Goal: Task Accomplishment & Management: Manage account settings

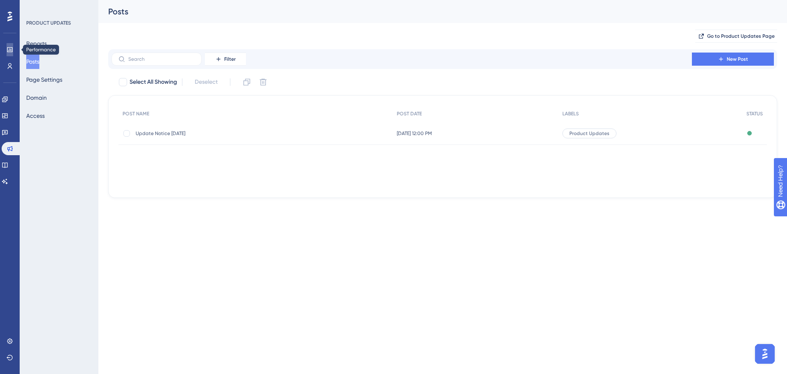
click at [11, 52] on icon at bounding box center [9, 49] width 5 height 5
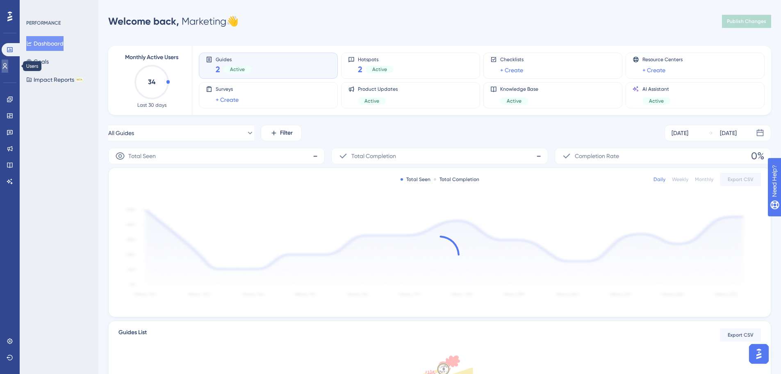
click at [8, 62] on link at bounding box center [5, 65] width 7 height 13
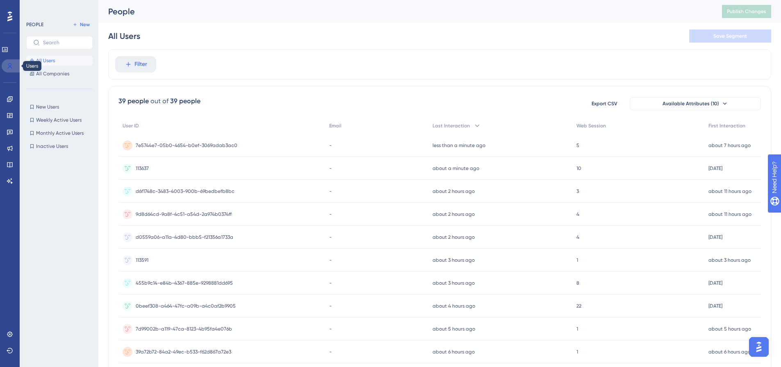
click at [8, 69] on icon at bounding box center [10, 66] width 7 height 7
click at [10, 98] on icon at bounding box center [9, 98] width 5 height 5
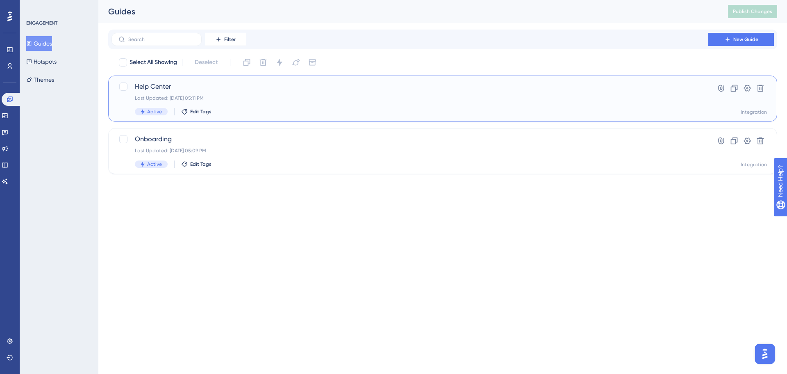
click at [268, 106] on div "Help Center Last Updated: [DATE] 05:11 PM Active Edit Tags" at bounding box center [410, 99] width 550 height 34
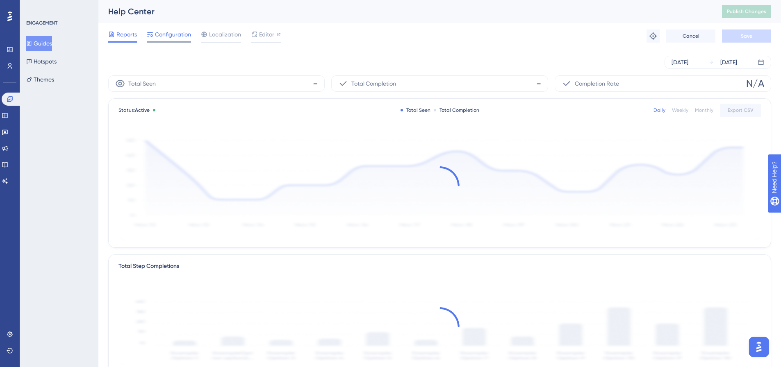
click at [171, 34] on span "Configuration" at bounding box center [173, 35] width 36 height 10
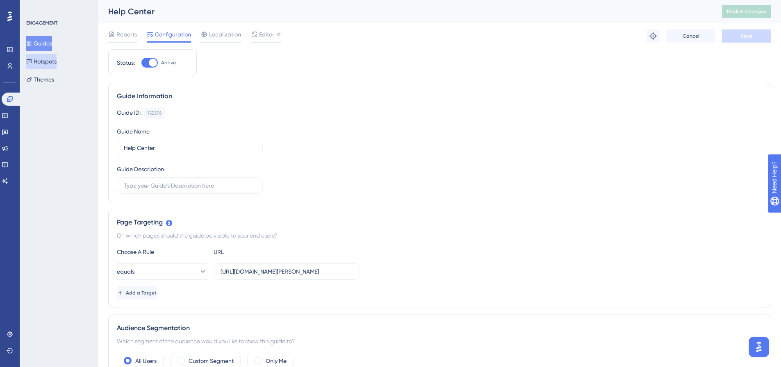
click at [50, 63] on button "Hotspots" at bounding box center [41, 61] width 30 height 15
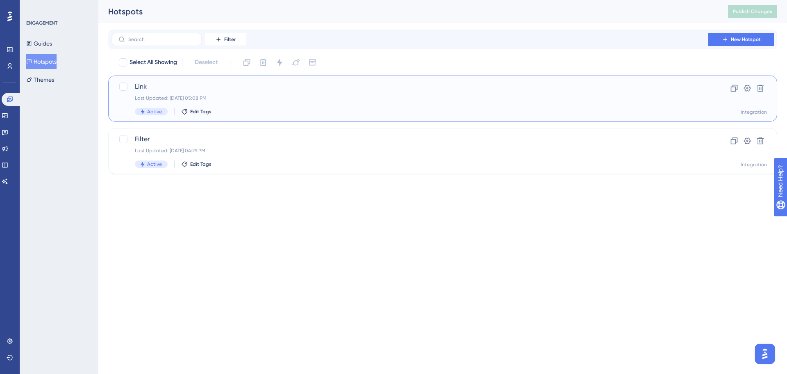
click at [257, 95] on div "Last Updated: [DATE] 05:08 PM" at bounding box center [410, 98] width 550 height 7
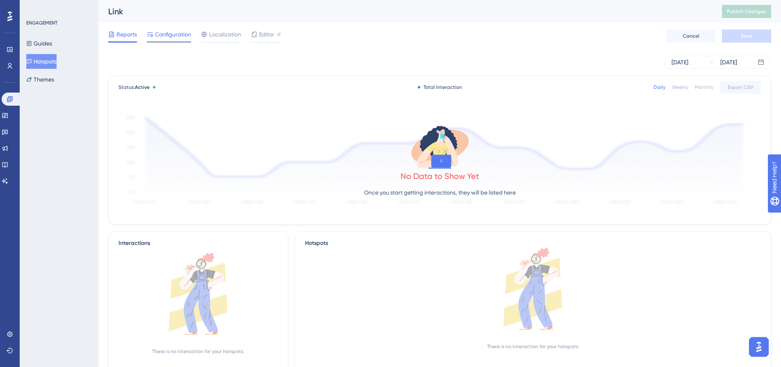
click at [166, 36] on span "Configuration" at bounding box center [173, 35] width 36 height 10
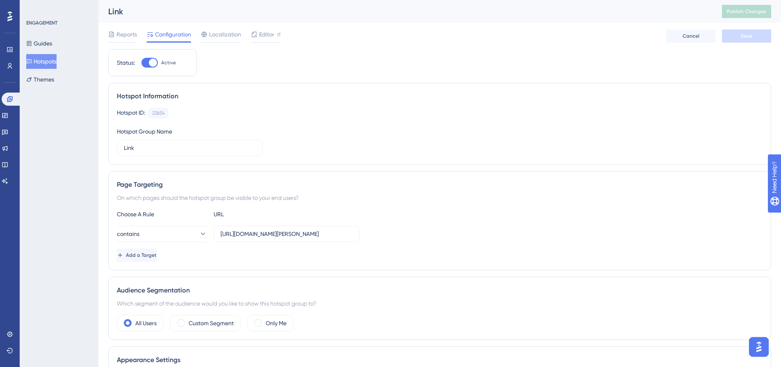
click at [57, 64] on button "Hotspots" at bounding box center [41, 61] width 30 height 15
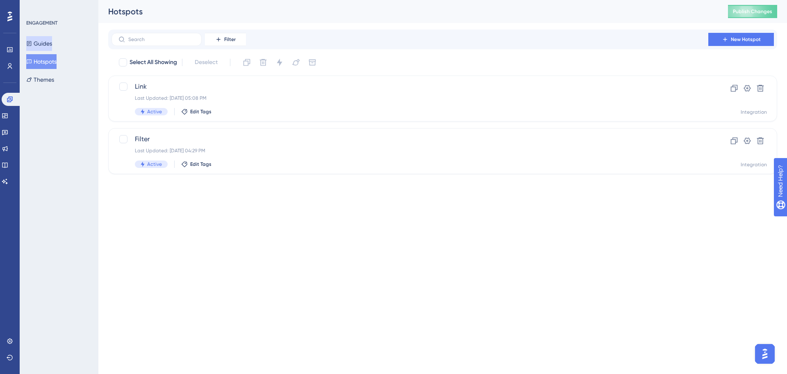
click at [52, 44] on button "Guides" at bounding box center [39, 43] width 26 height 15
click at [756, 9] on span "Publish Changes" at bounding box center [752, 11] width 39 height 7
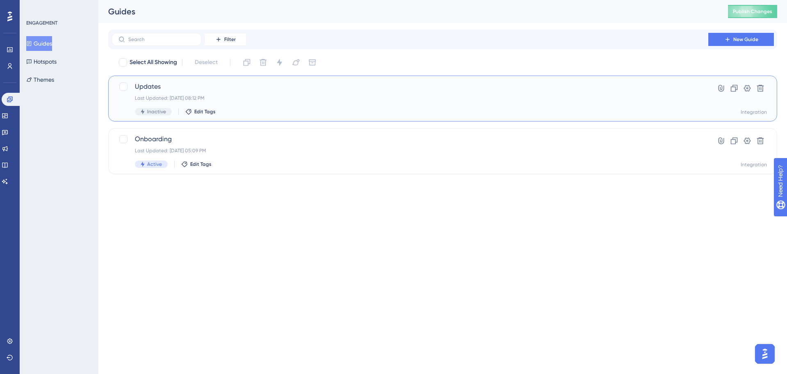
click at [516, 100] on div "Last Updated: [DATE] 08:12 PM" at bounding box center [410, 98] width 550 height 7
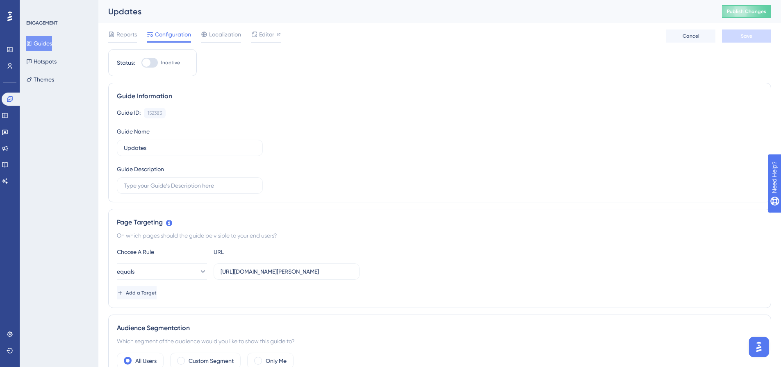
click at [153, 62] on div at bounding box center [149, 63] width 16 height 10
click at [141, 63] on input "Inactive" at bounding box center [141, 63] width 0 height 0
checkbox input "true"
click at [750, 39] on span "Save" at bounding box center [746, 36] width 11 height 7
click at [759, 13] on button "Publish Changes" at bounding box center [746, 11] width 49 height 13
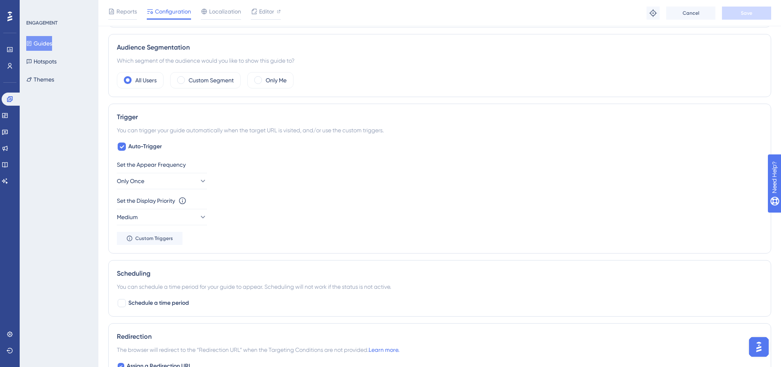
scroll to position [285, 0]
click at [198, 182] on icon at bounding box center [202, 180] width 8 height 8
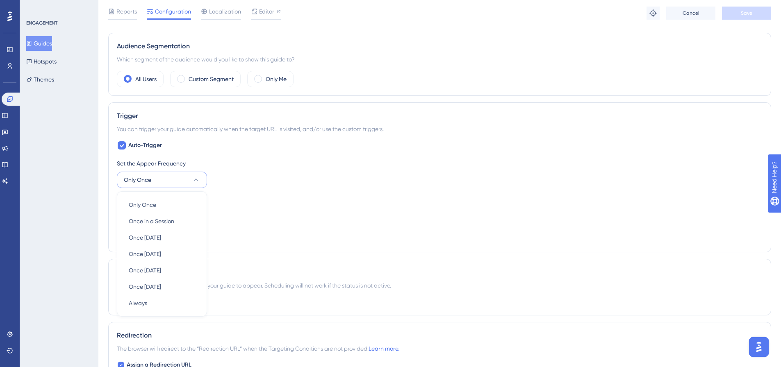
scroll to position [356, 0]
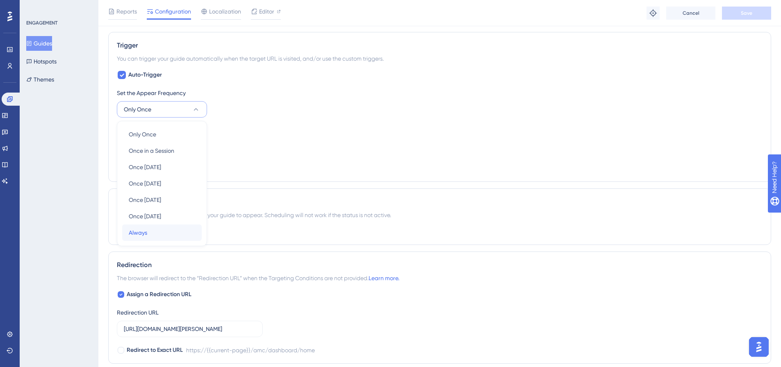
click at [170, 233] on div "Always Always" at bounding box center [162, 233] width 66 height 16
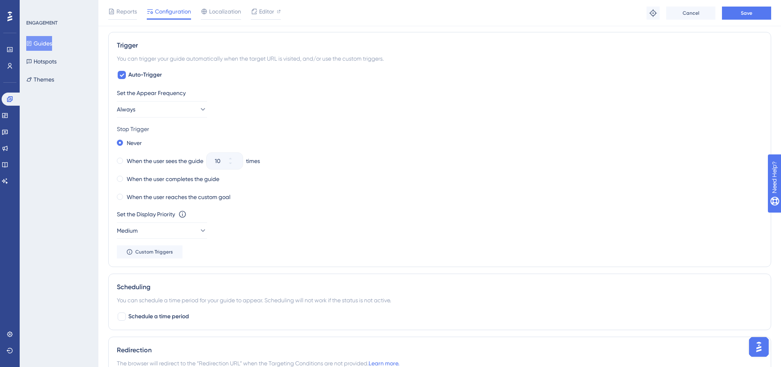
click at [344, 105] on div "Set the Appear Frequency Always" at bounding box center [440, 103] width 646 height 30
click at [741, 11] on span "Save" at bounding box center [746, 13] width 11 height 7
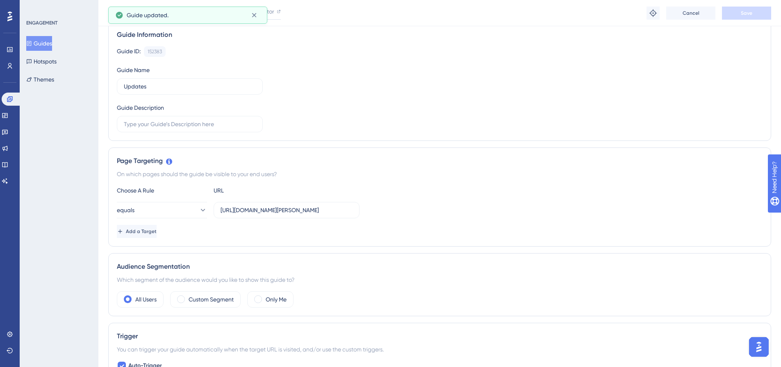
scroll to position [0, 0]
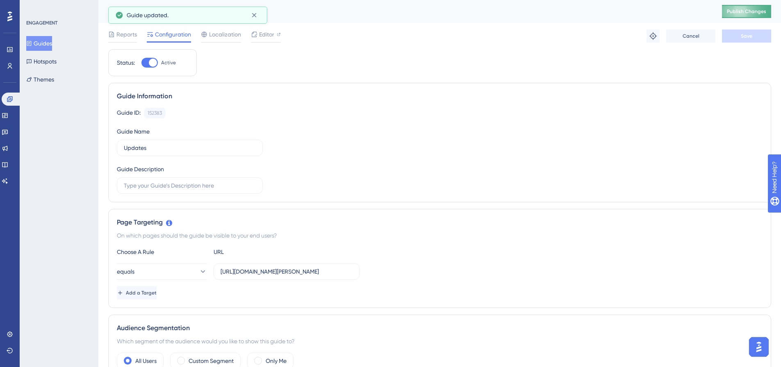
click at [730, 12] on button "Publish Changes" at bounding box center [746, 11] width 49 height 13
drag, startPoint x: 325, startPoint y: 271, endPoint x: 424, endPoint y: 272, distance: 99.6
click at [424, 272] on div "equals [URL][DOMAIN_NAME][PERSON_NAME]" at bounding box center [440, 272] width 646 height 16
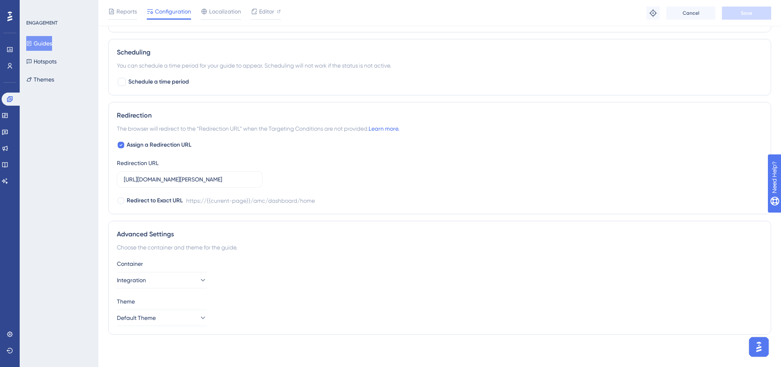
scroll to position [0, 0]
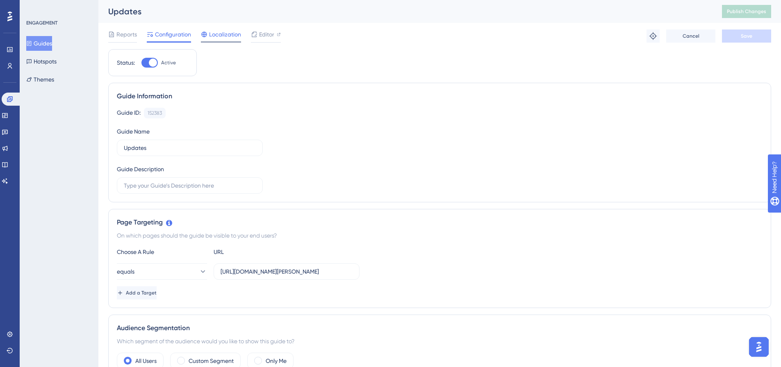
click at [234, 37] on span "Localization" at bounding box center [225, 35] width 32 height 10
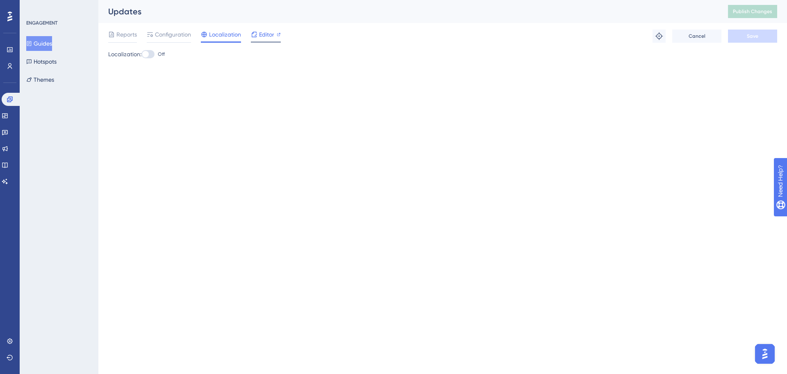
click at [265, 38] on span "Editor" at bounding box center [266, 35] width 15 height 10
click at [153, 55] on div at bounding box center [147, 54] width 13 height 8
click at [141, 55] on input "Off" at bounding box center [141, 54] width 0 height 0
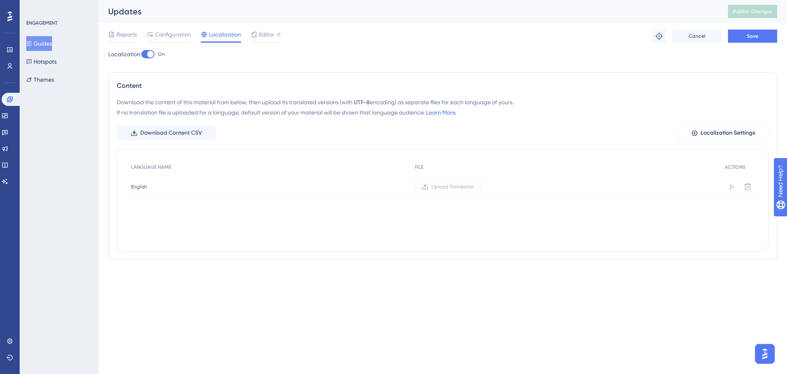
click at [148, 52] on div at bounding box center [147, 54] width 13 height 8
click at [141, 54] on input "On" at bounding box center [141, 54] width 0 height 0
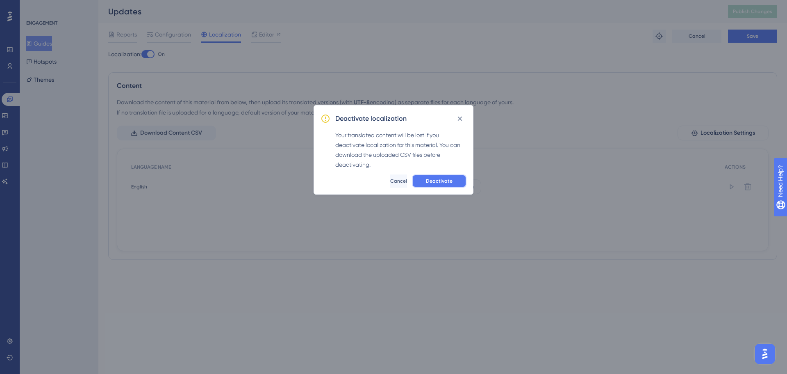
click at [433, 186] on button "Deactivate" at bounding box center [439, 180] width 55 height 13
checkbox input "false"
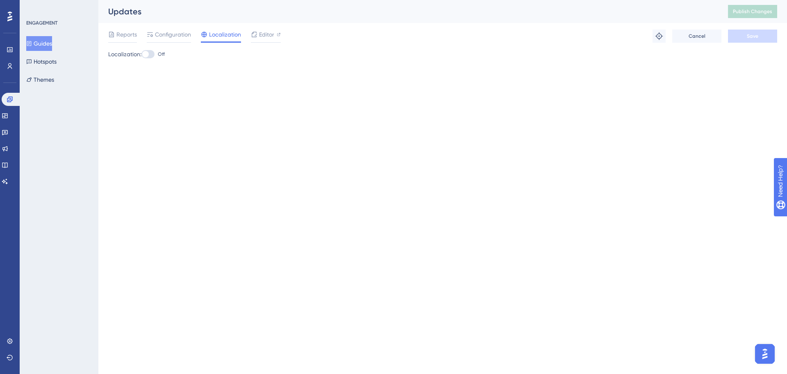
click at [49, 42] on button "Guides" at bounding box center [39, 43] width 26 height 15
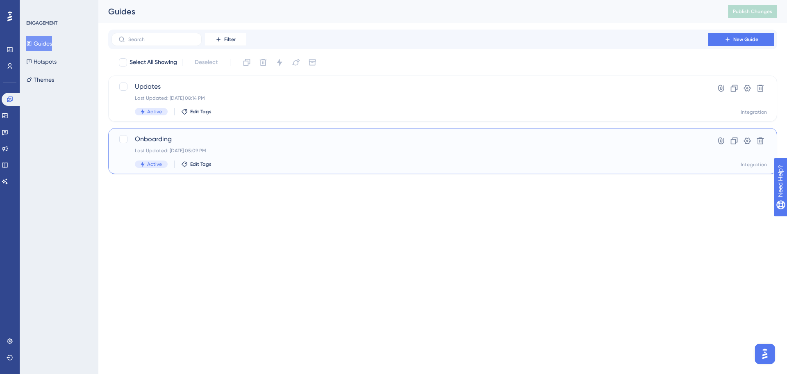
click at [223, 147] on div "Onboarding Last Updated: [DATE] 05:09 PM Active Edit Tags" at bounding box center [410, 151] width 550 height 34
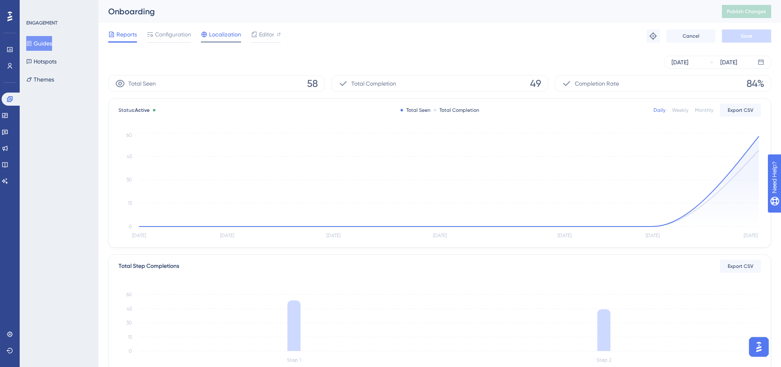
click at [224, 37] on span "Localization" at bounding box center [225, 35] width 32 height 10
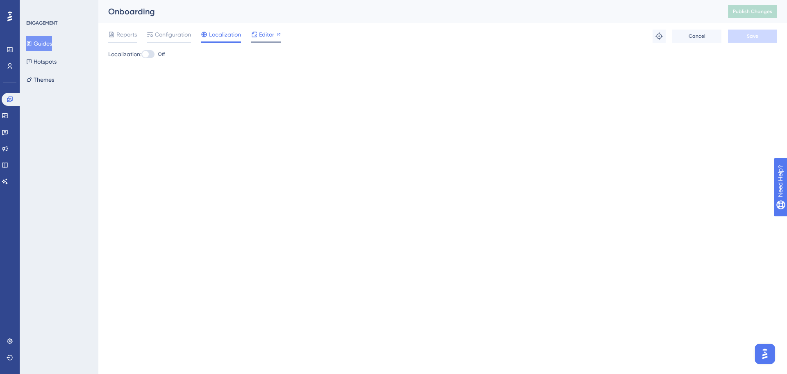
click at [265, 35] on span "Editor" at bounding box center [266, 35] width 15 height 10
click at [185, 34] on span "Configuration" at bounding box center [173, 35] width 36 height 10
click at [166, 34] on span "Configuration" at bounding box center [173, 35] width 36 height 10
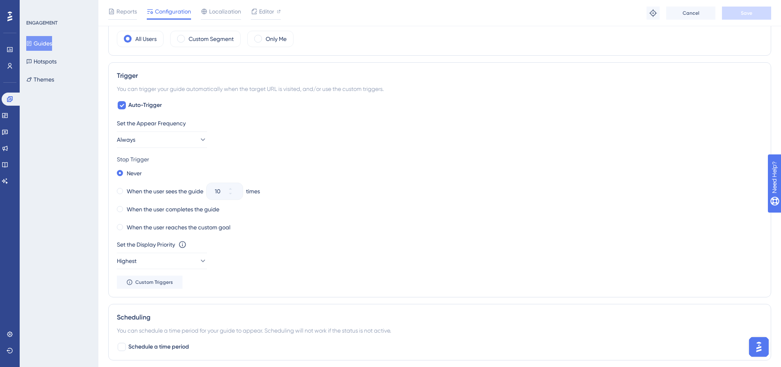
scroll to position [380, 0]
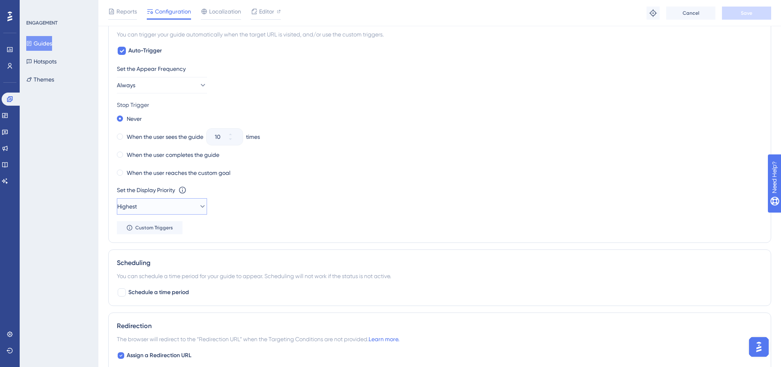
click at [191, 203] on button "Highest" at bounding box center [162, 206] width 90 height 16
click at [157, 261] on div "High High" at bounding box center [162, 264] width 66 height 16
click at [330, 204] on div "Set the Display Priority This option will set the display priority between auto…" at bounding box center [440, 200] width 646 height 30
click at [741, 13] on span "Save" at bounding box center [746, 13] width 11 height 7
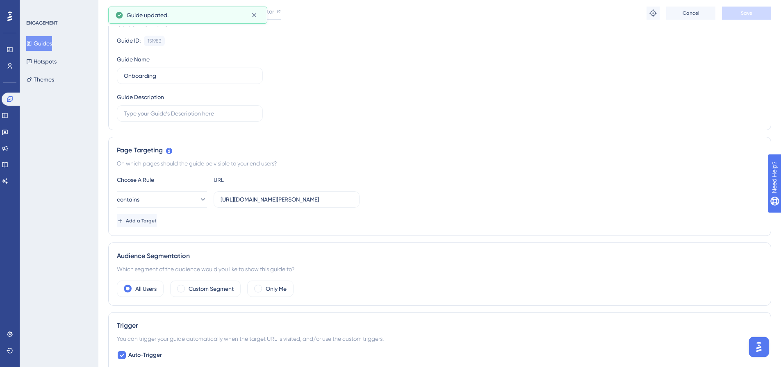
scroll to position [0, 0]
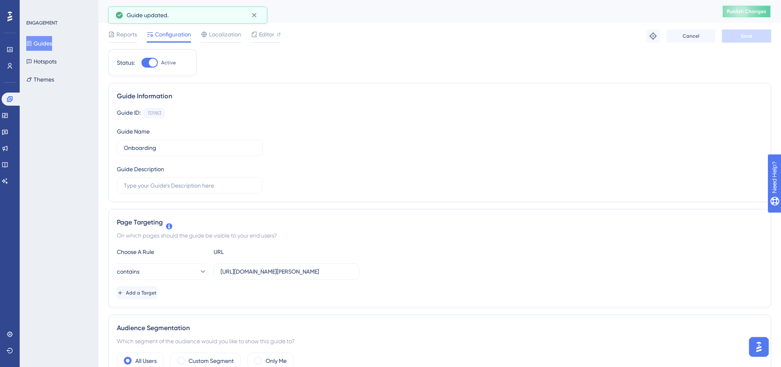
click at [756, 11] on span "Publish Changes" at bounding box center [746, 11] width 39 height 7
drag, startPoint x: 47, startPoint y: 45, endPoint x: 137, endPoint y: 57, distance: 91.4
click at [146, 65] on div at bounding box center [149, 63] width 16 height 10
click at [141, 63] on input "Active" at bounding box center [141, 63] width 0 height 0
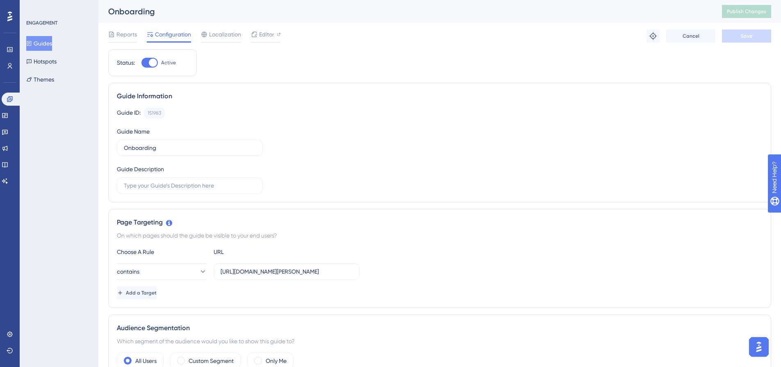
checkbox input "false"
click at [750, 39] on span "Save" at bounding box center [746, 36] width 11 height 7
click at [749, 16] on button "Publish Changes" at bounding box center [746, 11] width 49 height 13
click at [43, 43] on button "Guides" at bounding box center [39, 43] width 26 height 15
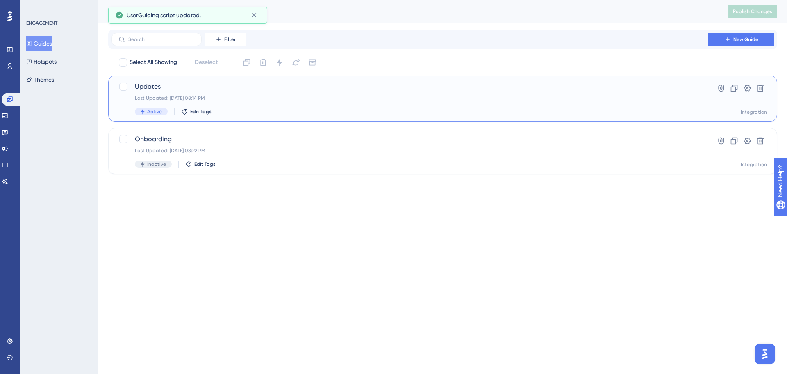
click at [232, 95] on div "Last Updated: [DATE] 08:14 PM" at bounding box center [410, 98] width 550 height 7
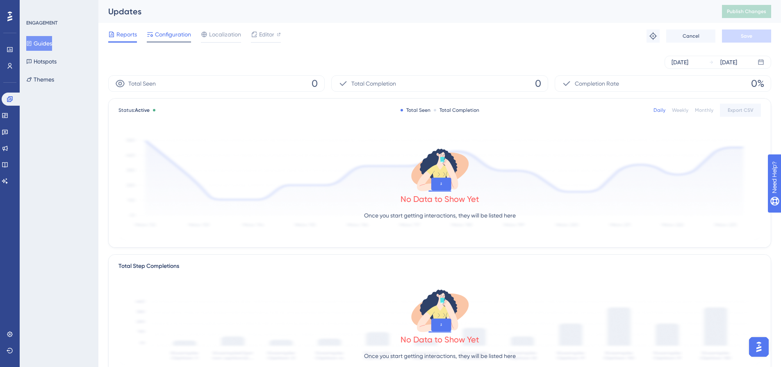
click at [182, 33] on span "Configuration" at bounding box center [173, 35] width 36 height 10
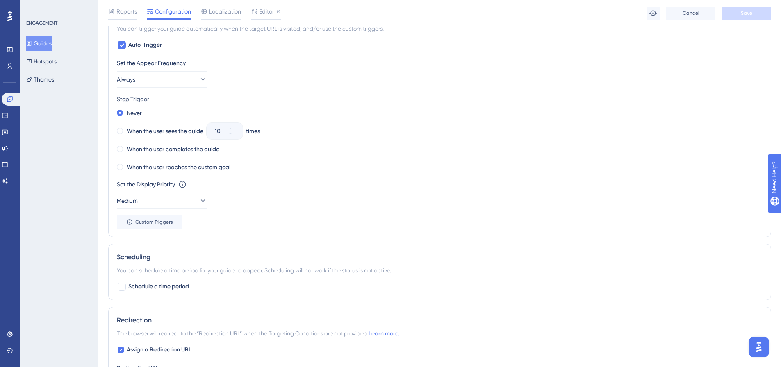
scroll to position [387, 0]
click at [189, 198] on button "Medium" at bounding box center [162, 199] width 90 height 16
click at [144, 269] on div "Highest Highest" at bounding box center [162, 274] width 66 height 16
click at [744, 13] on span "Save" at bounding box center [746, 13] width 11 height 7
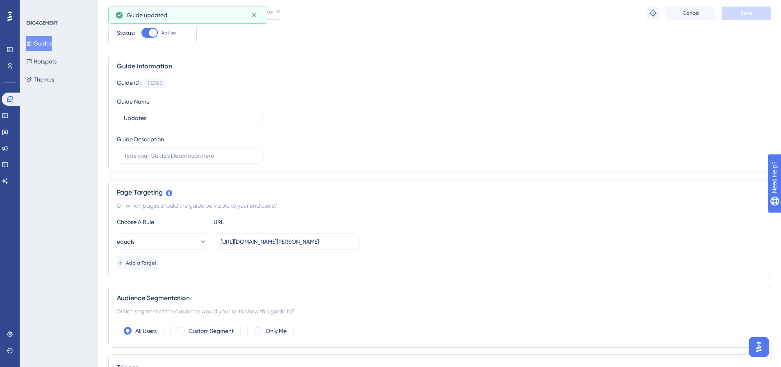
scroll to position [0, 0]
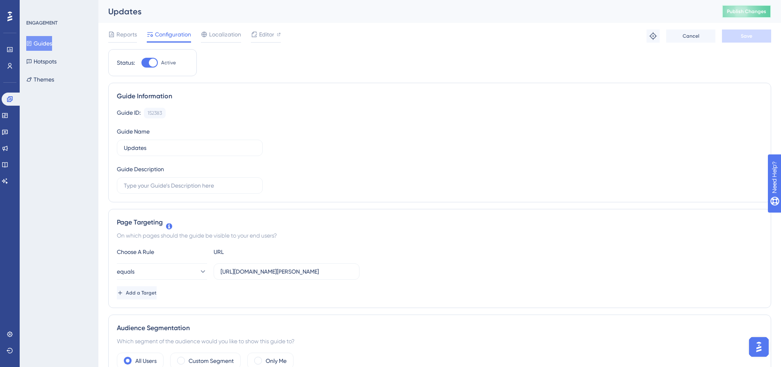
click at [746, 12] on button "Publish Changes" at bounding box center [746, 11] width 49 height 13
click at [46, 45] on button "Guides" at bounding box center [39, 43] width 26 height 15
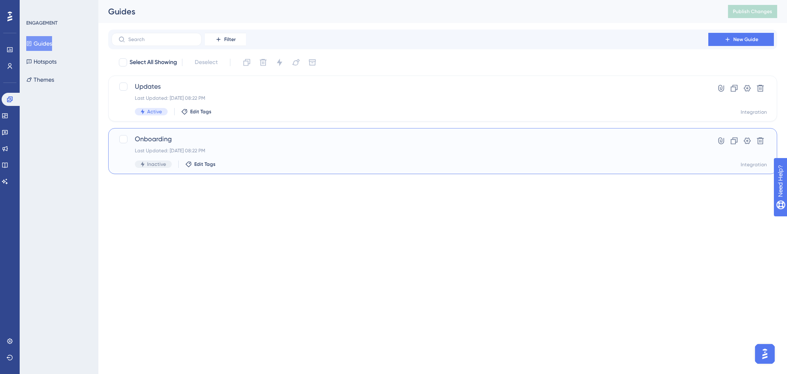
click at [242, 139] on span "Onboarding" at bounding box center [410, 139] width 550 height 10
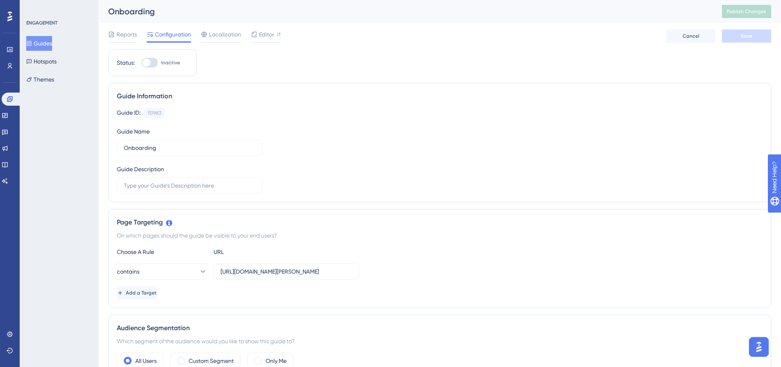
click at [155, 63] on div at bounding box center [149, 63] width 16 height 10
click at [141, 63] on input "Inactive" at bounding box center [141, 63] width 0 height 0
checkbox input "true"
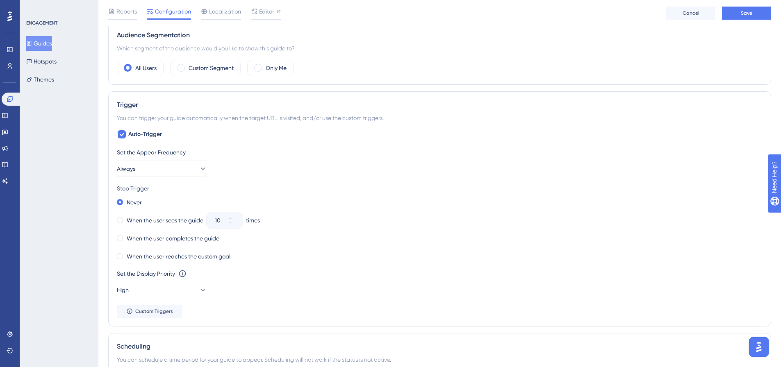
scroll to position [339, 0]
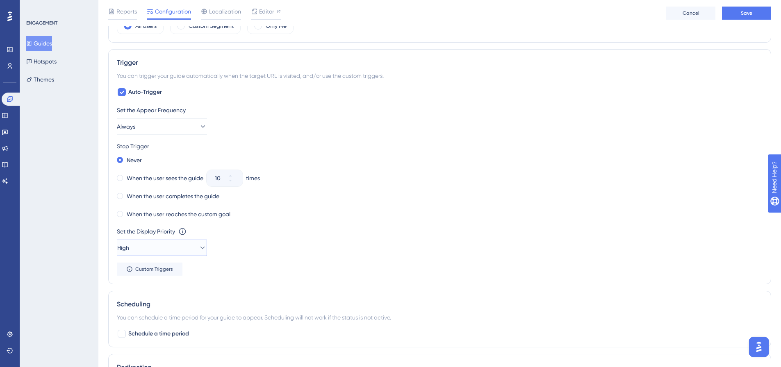
click at [186, 246] on button "High" at bounding box center [162, 248] width 90 height 16
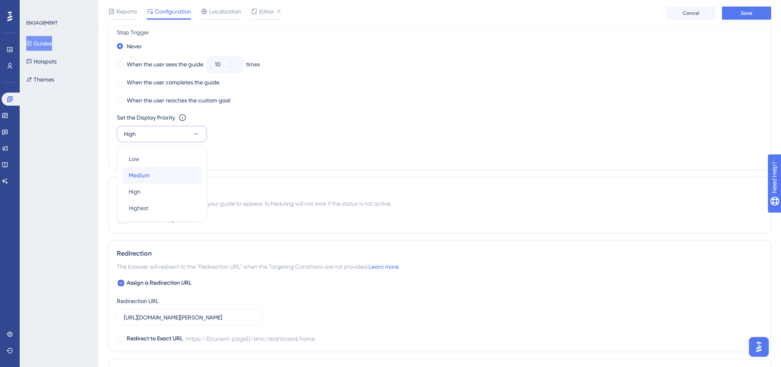
click at [171, 178] on div "Medium Medium" at bounding box center [162, 175] width 66 height 16
click at [741, 17] on button "Save" at bounding box center [746, 13] width 49 height 13
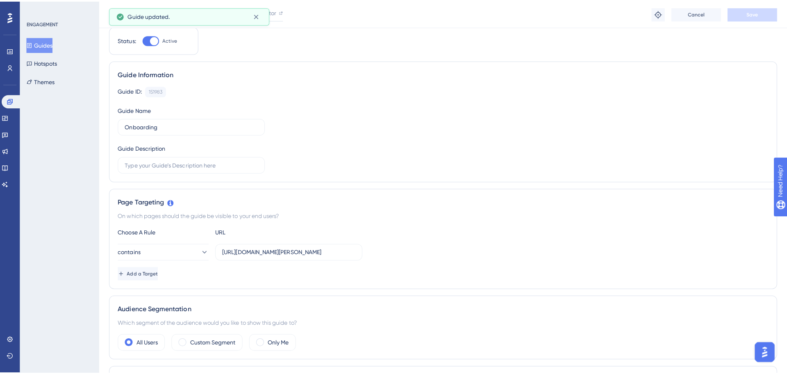
scroll to position [0, 0]
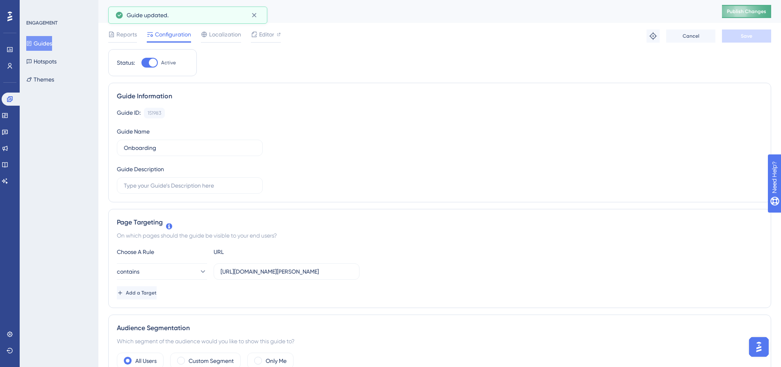
click at [764, 14] on span "Publish Changes" at bounding box center [746, 11] width 39 height 7
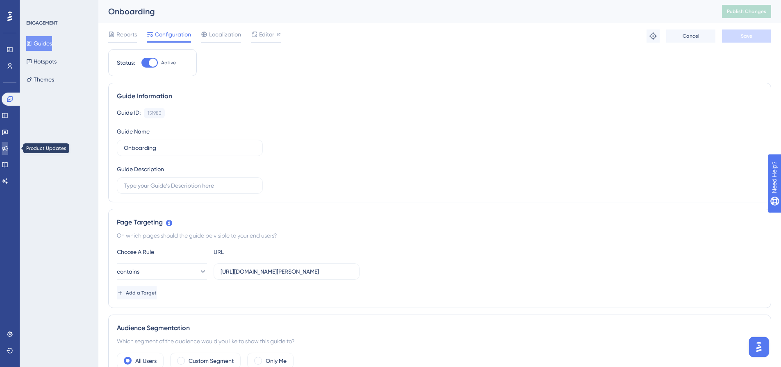
click at [8, 147] on icon at bounding box center [5, 148] width 7 height 7
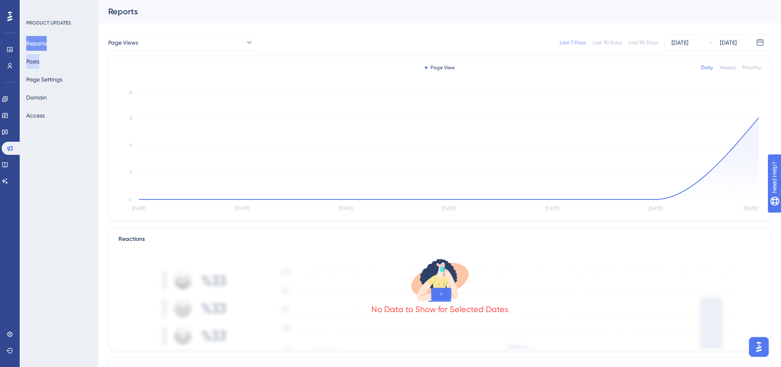
click at [39, 63] on button "Posts" at bounding box center [32, 61] width 13 height 15
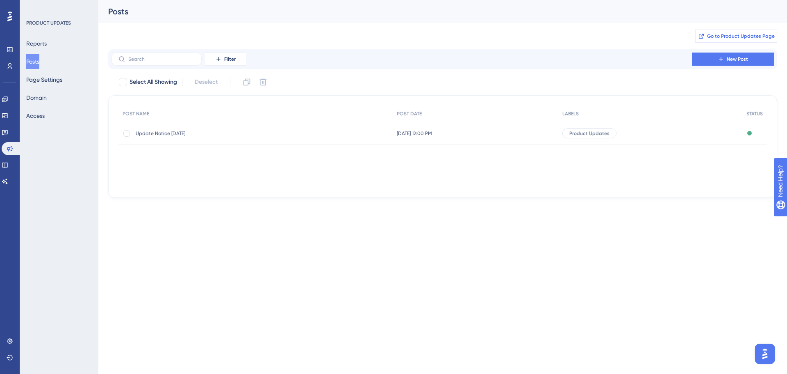
click at [747, 38] on span "Go to Product Updates Page" at bounding box center [741, 36] width 68 height 7
click at [8, 101] on icon at bounding box center [5, 99] width 7 height 7
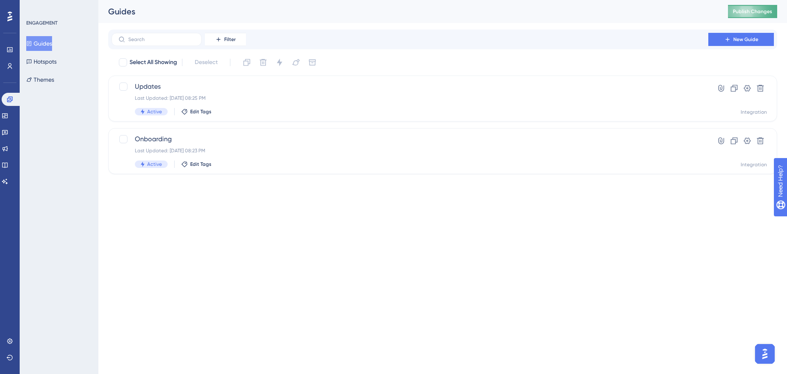
click at [749, 14] on span "Publish Changes" at bounding box center [752, 11] width 39 height 7
